Goal: Information Seeking & Learning: Learn about a topic

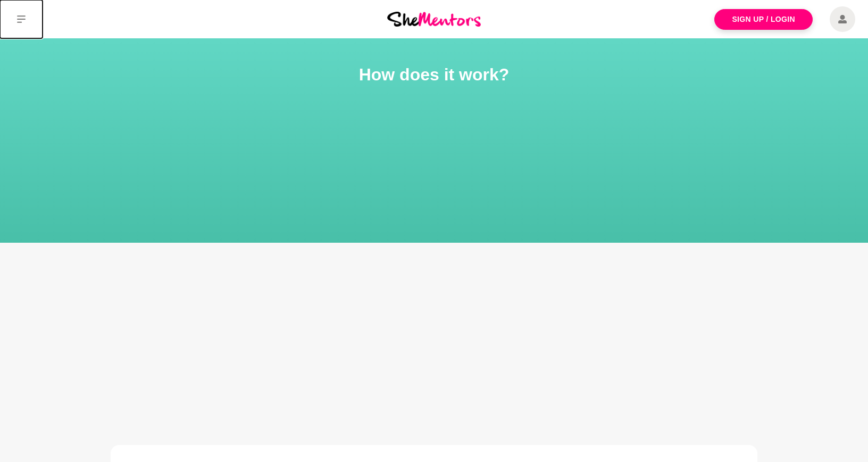
click at [28, 14] on button at bounding box center [21, 19] width 43 height 38
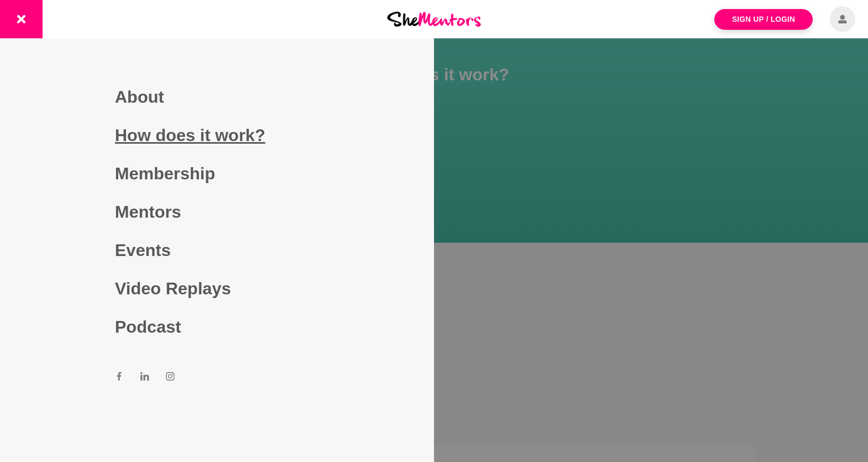
click at [132, 142] on link "How does it work?" at bounding box center [217, 135] width 204 height 38
click at [236, 137] on link "How does it work?" at bounding box center [217, 135] width 204 height 38
click at [462, 207] on div at bounding box center [434, 231] width 868 height 462
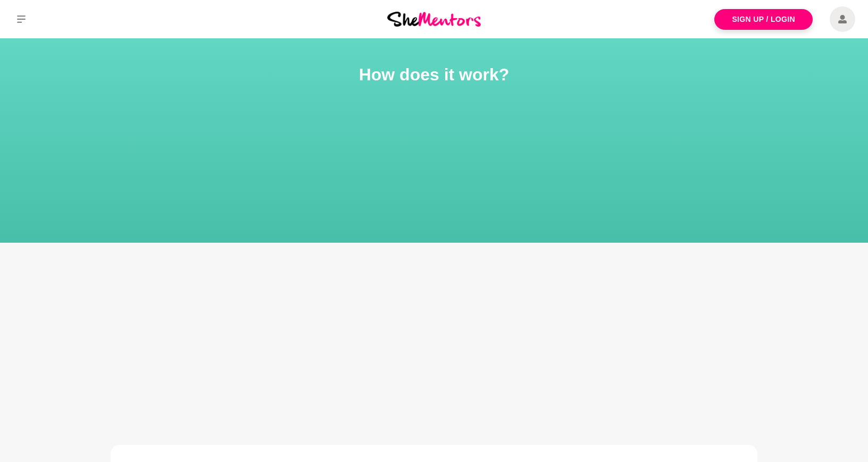
click at [428, 19] on img at bounding box center [434, 19] width 94 height 14
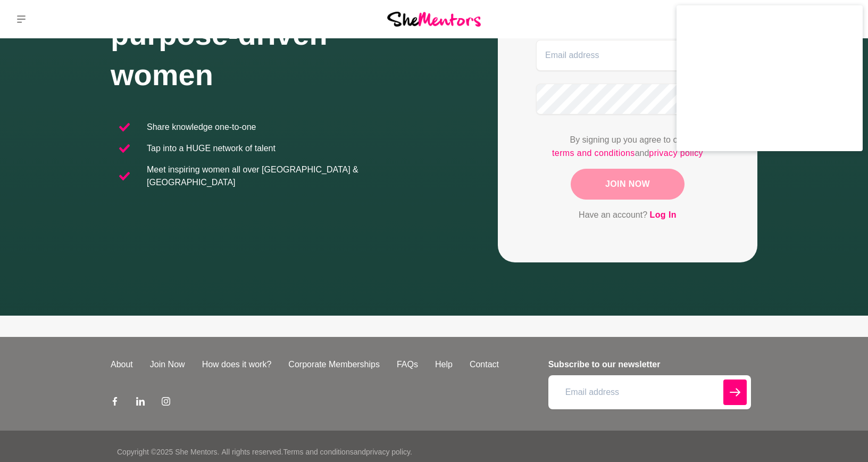
scroll to position [192, 0]
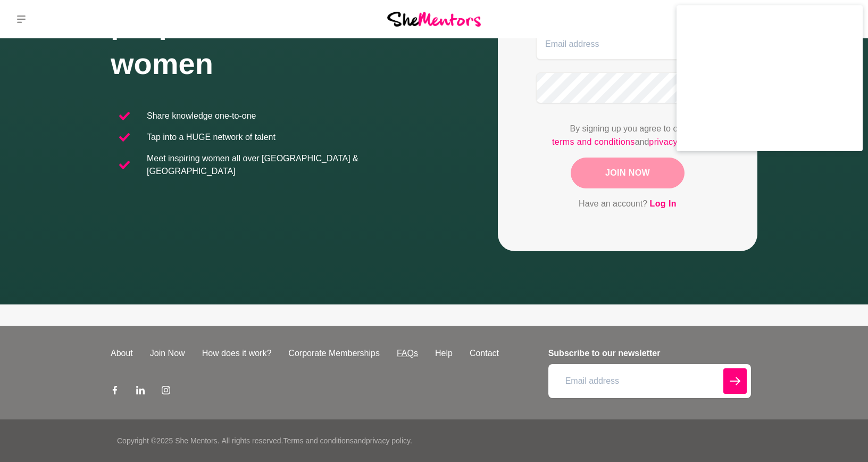
click at [415, 351] on link "FAQs" at bounding box center [407, 353] width 38 height 13
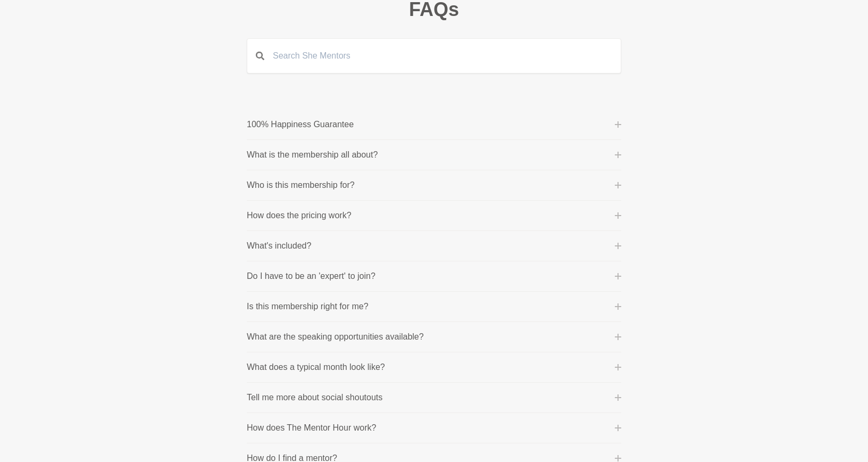
scroll to position [83, 0]
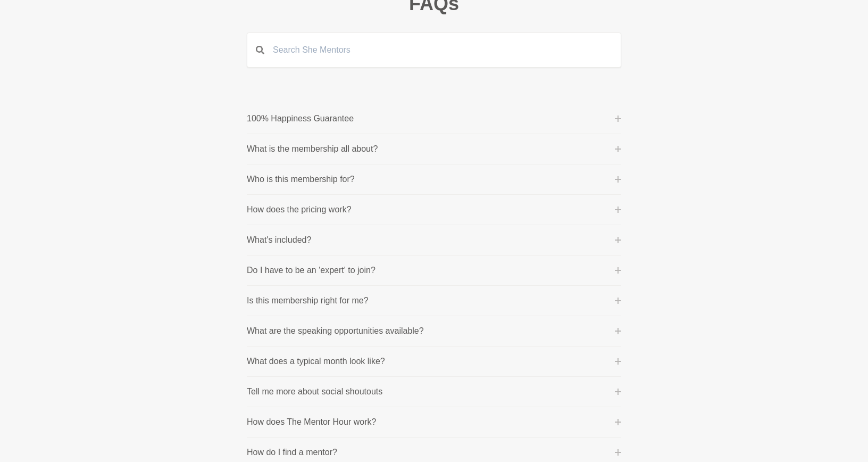
click at [622, 146] on section "100% Happiness Guarantee One of our core values is 'purpose before profit' beca…" at bounding box center [434, 452] width 409 height 697
click at [617, 146] on icon at bounding box center [618, 149] width 6 height 6
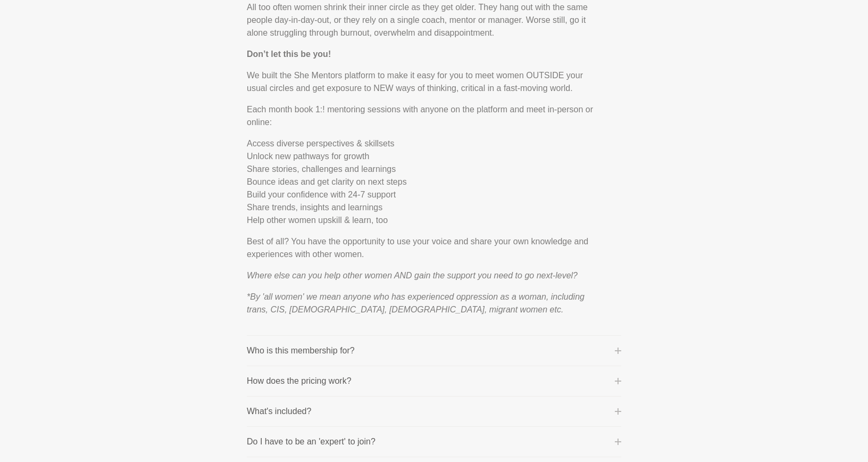
scroll to position [286, 0]
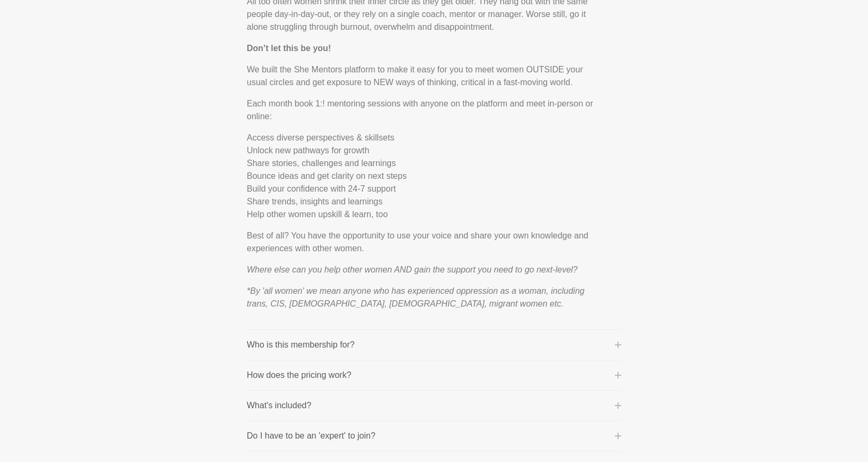
click at [615, 343] on icon at bounding box center [618, 345] width 6 height 6
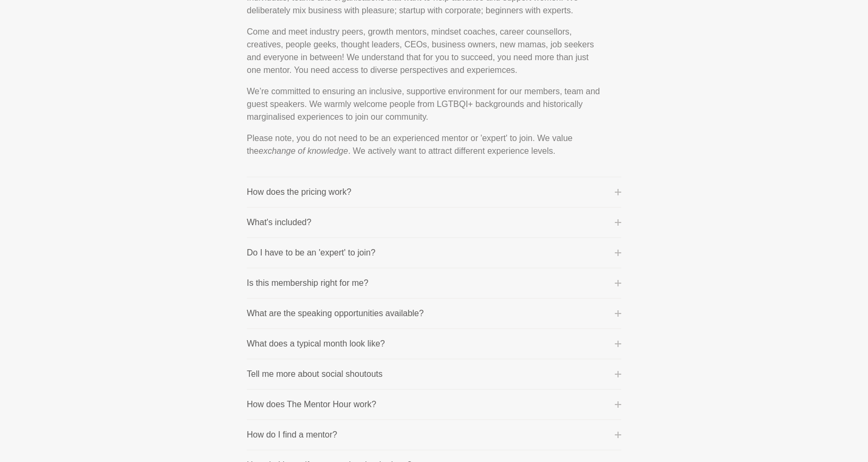
click at [620, 222] on icon at bounding box center [618, 222] width 6 height 6
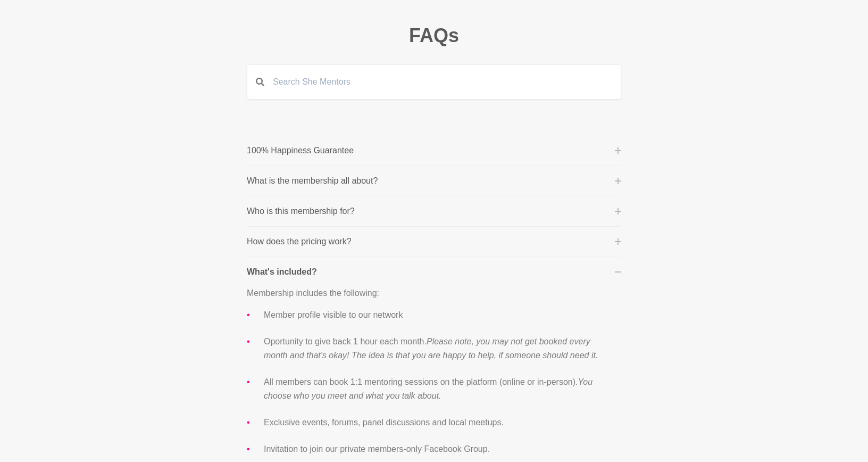
scroll to position [0, 0]
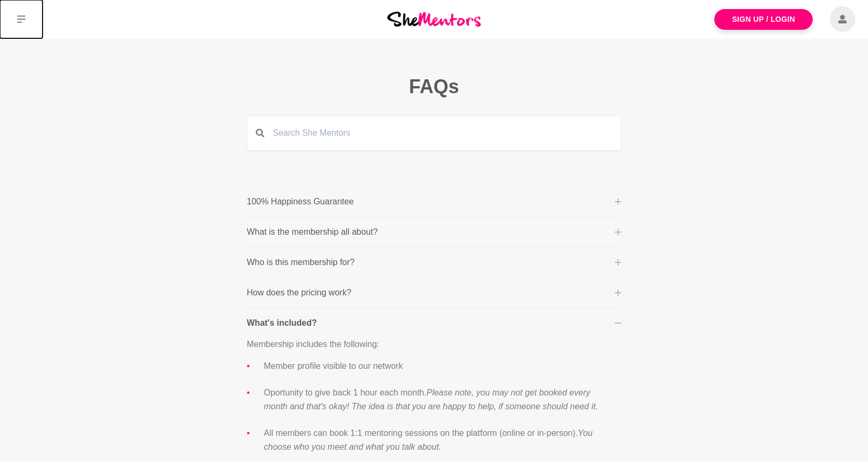
click at [26, 16] on button at bounding box center [21, 19] width 43 height 38
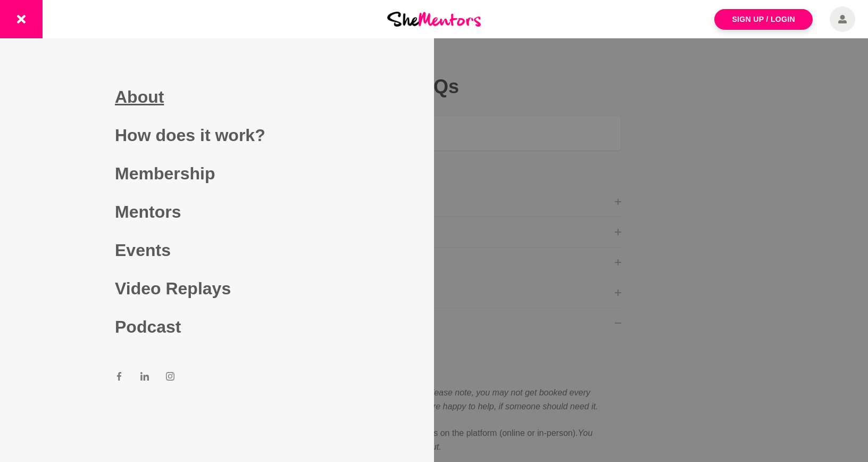
click at [132, 101] on link "About" at bounding box center [217, 97] width 204 height 38
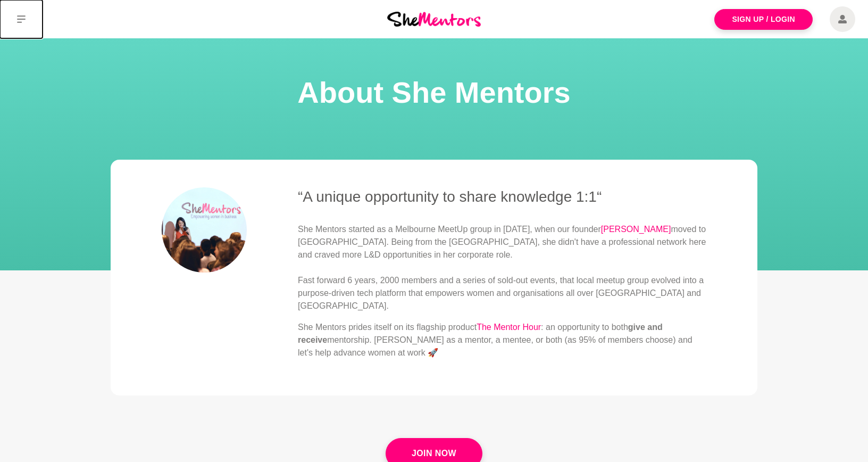
click at [19, 18] on icon at bounding box center [21, 19] width 9 height 9
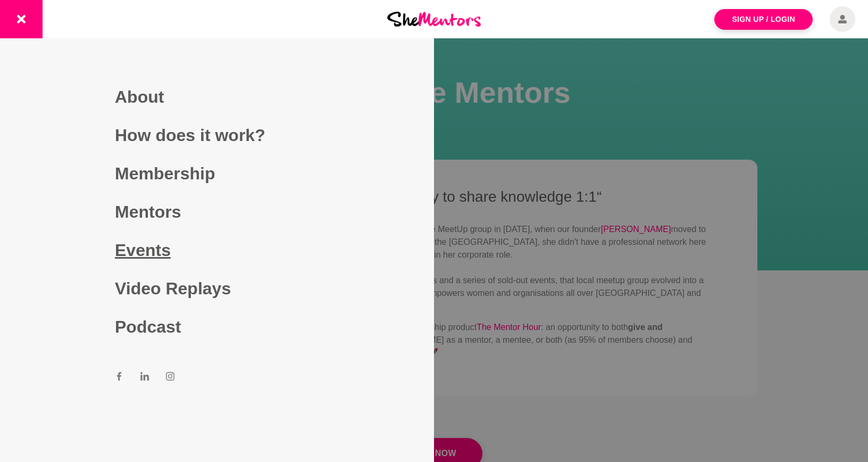
click at [140, 242] on link "Events" at bounding box center [217, 250] width 204 height 38
